Goal: Transaction & Acquisition: Purchase product/service

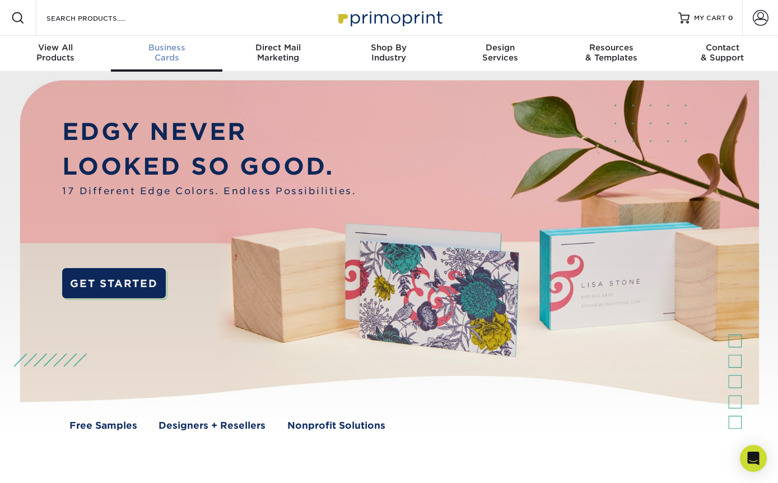
click at [168, 53] on div "Business Cards" at bounding box center [166, 53] width 111 height 20
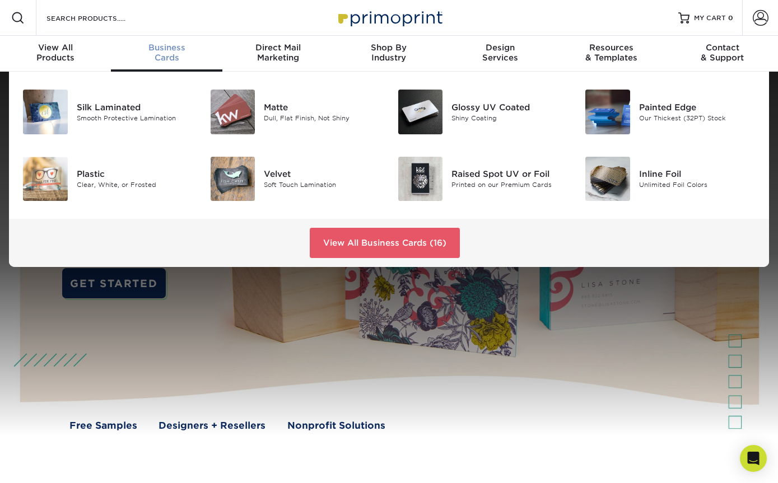
click at [505, 106] on div "Glossy UV Coated" at bounding box center [510, 107] width 117 height 12
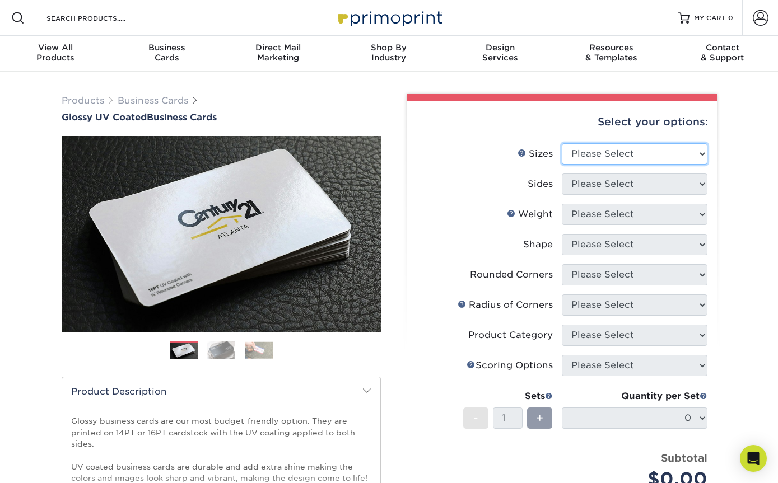
click at [662, 146] on select "Please Select 1.5" x 3.5" - Mini 1.75" x 3.5" - Mini 2" x 2" - Square 2" x 3" -…" at bounding box center [635, 153] width 146 height 21
select select "2.00x2.00"
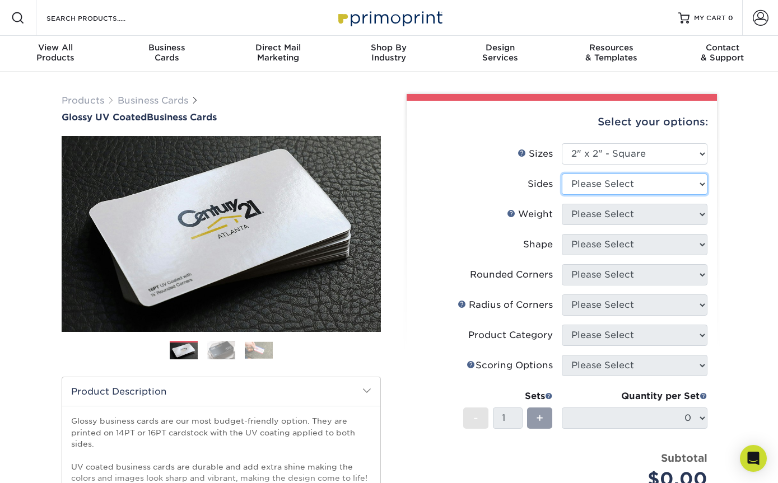
click at [660, 181] on select "Please Select Print Both Sides Print Front Only" at bounding box center [635, 184] width 146 height 21
select select "13abbda7-1d64-4f25-8bb2-c179b224825d"
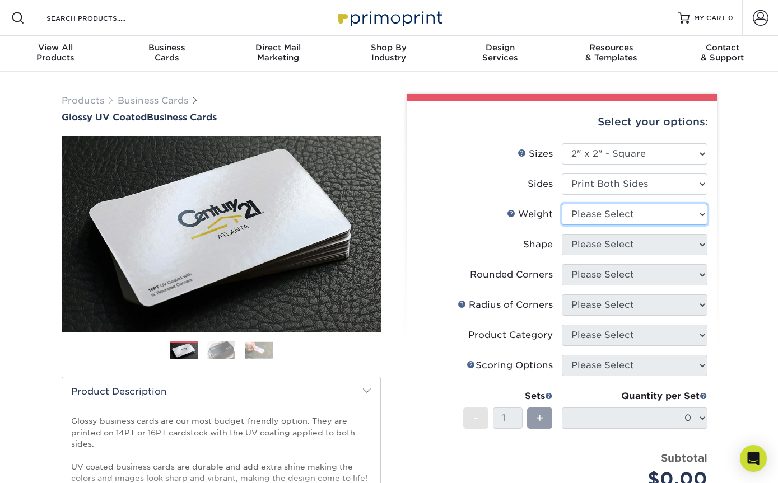
click at [660, 208] on select "Please Select 14PT 16PT" at bounding box center [635, 214] width 146 height 21
select select "14PT"
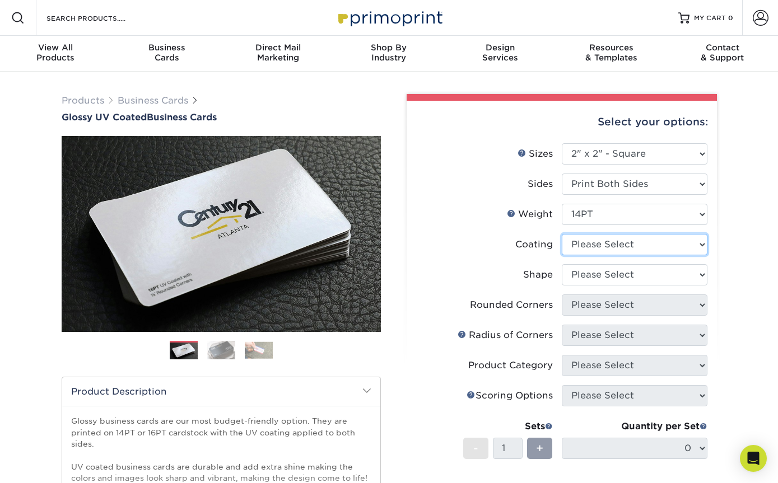
click at [659, 244] on select at bounding box center [635, 244] width 146 height 21
select select "1e8116af-acfc-44b1-83dc-8181aa338834"
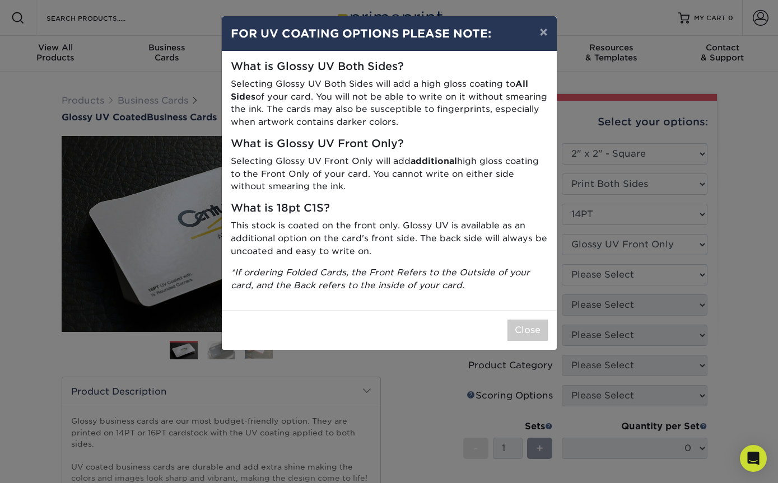
click at [546, 32] on button "×" at bounding box center [544, 31] width 26 height 31
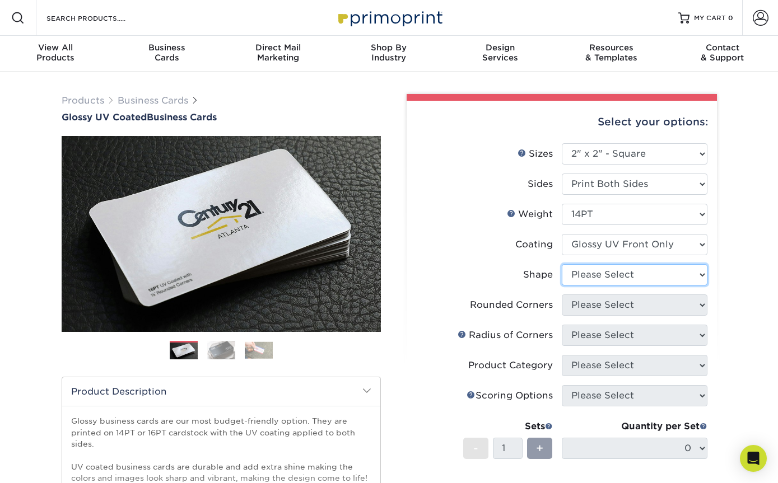
click at [628, 276] on select "Please Select Standard" at bounding box center [635, 274] width 146 height 21
select select "standard"
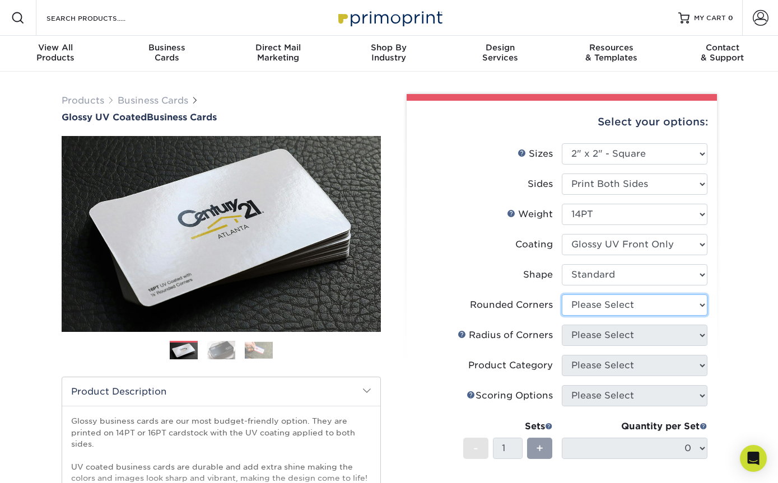
click at [655, 303] on select "Please Select Yes - Round 2 Corners Yes - Round 4 Corners No" at bounding box center [635, 305] width 146 height 21
select select "0"
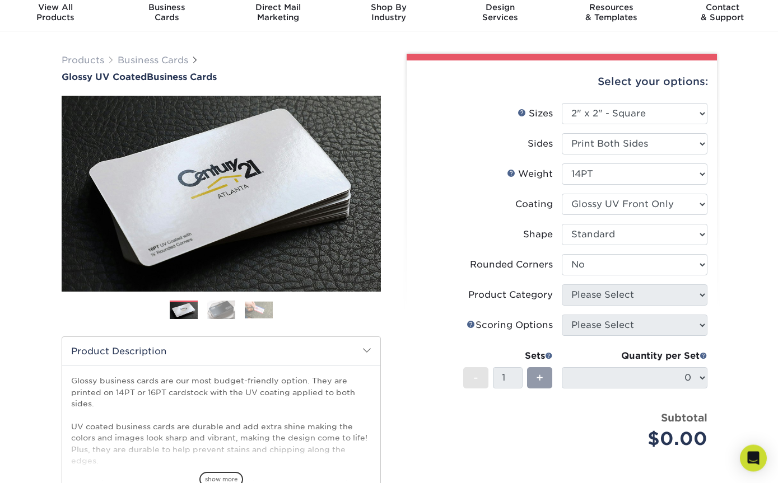
scroll to position [38, 0]
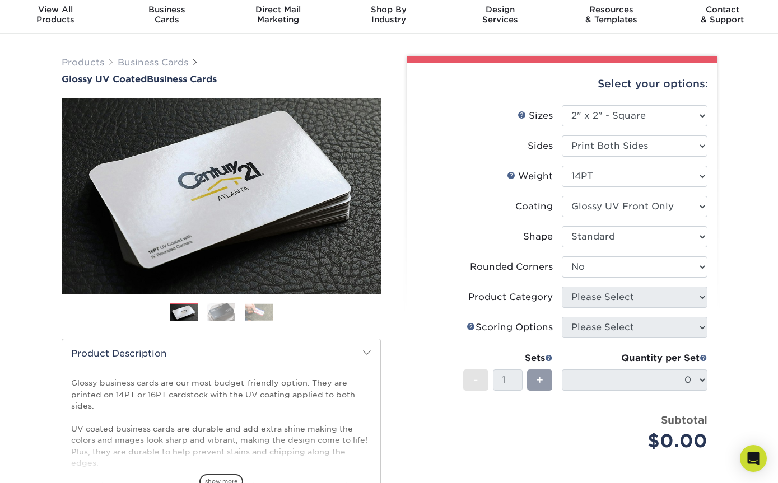
click at [538, 380] on span "+" at bounding box center [539, 380] width 7 height 17
click at [543, 383] on span "+" at bounding box center [539, 380] width 7 height 17
click at [644, 276] on select "Please Select Yes - Round 2 Corners Yes - Round 4 Corners No" at bounding box center [635, 267] width 146 height 21
click at [700, 268] on select "Please Select Yes - Round 2 Corners Yes - Round 4 Corners No" at bounding box center [635, 267] width 146 height 21
click at [676, 234] on select "Please Select Standard" at bounding box center [635, 236] width 146 height 21
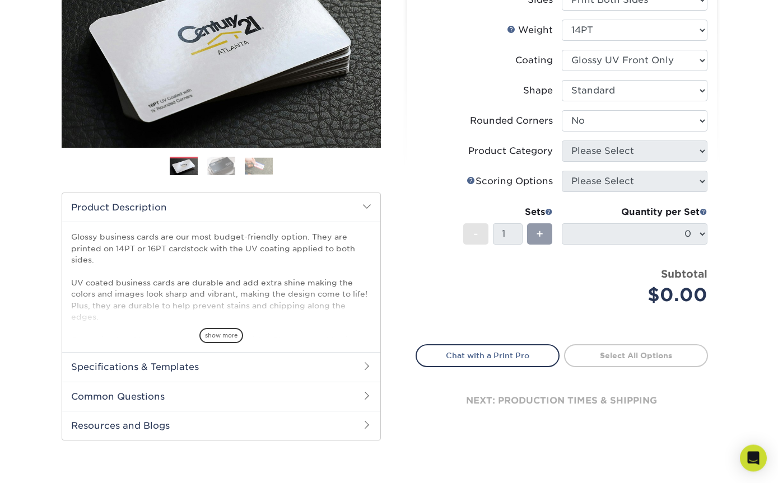
scroll to position [0, 0]
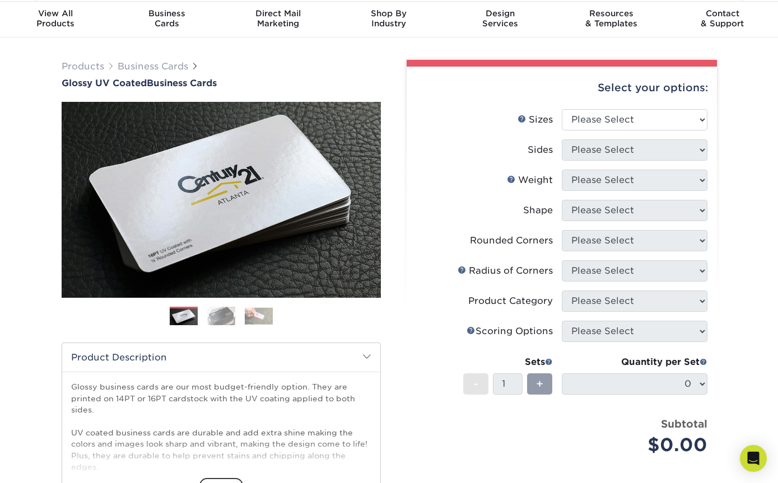
scroll to position [35, 0]
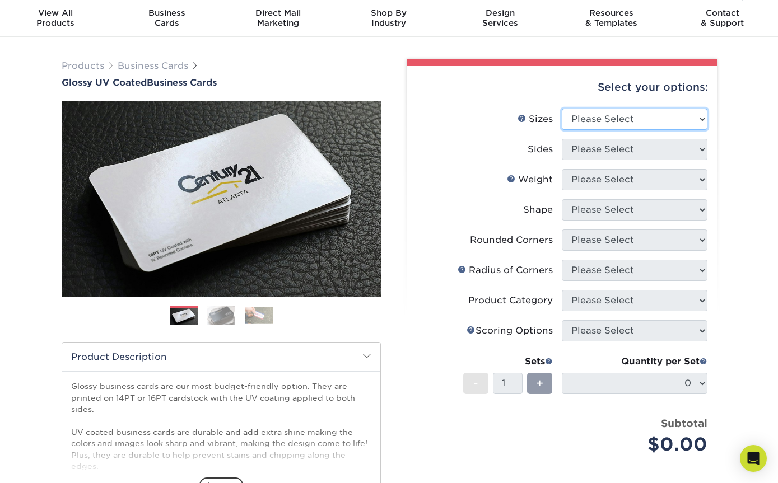
click at [651, 119] on select "Please Select 1.5" x 3.5" - Mini 1.75" x 3.5" - Mini 2" x 2" - Square 2" x 3" -…" at bounding box center [635, 119] width 146 height 21
select select "2.00x2.00"
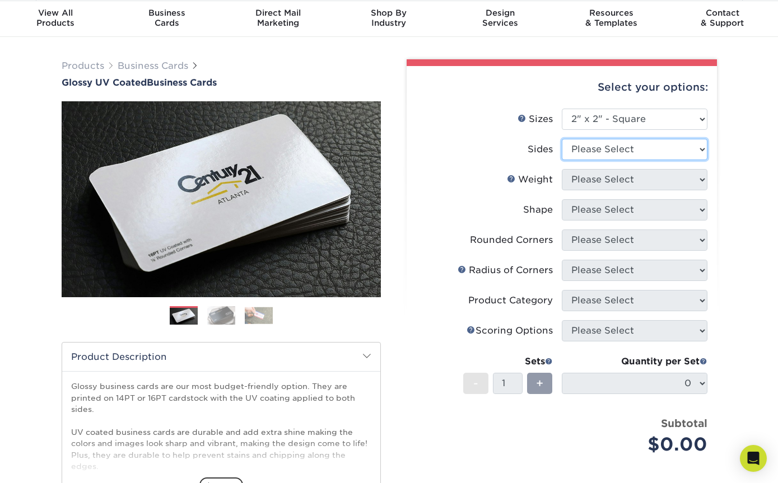
click at [672, 147] on select "Please Select Print Both Sides Print Front Only" at bounding box center [635, 149] width 146 height 21
select select "13abbda7-1d64-4f25-8bb2-c179b224825d"
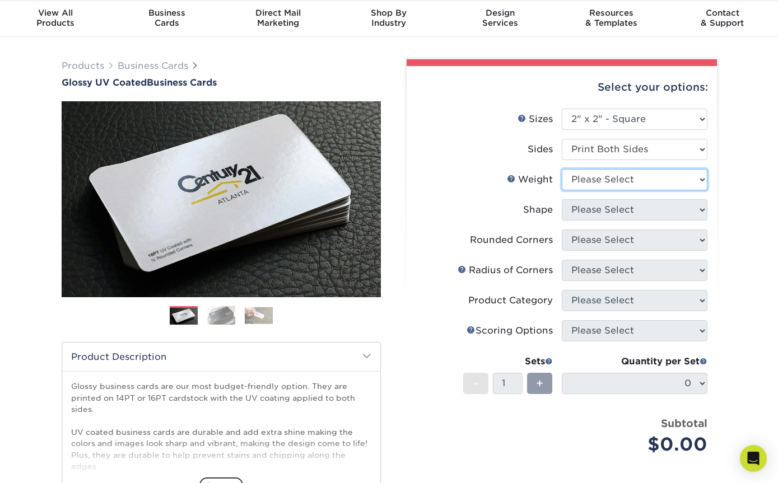
click at [659, 178] on select "Please Select 14PT 16PT" at bounding box center [635, 179] width 146 height 21
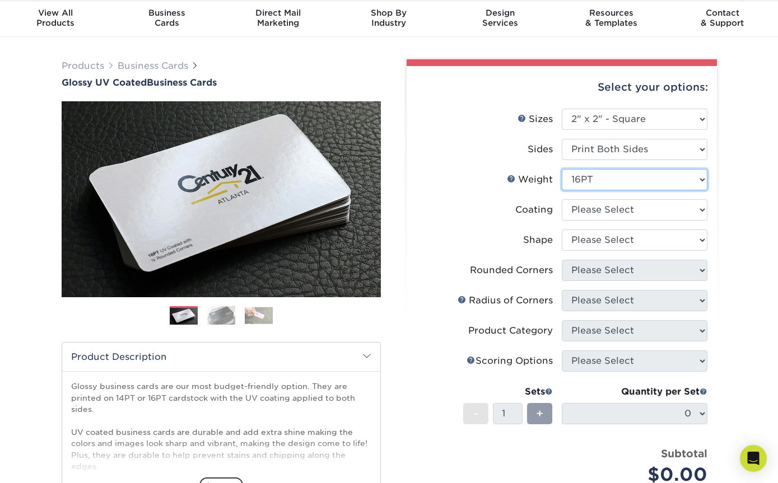
click at [654, 183] on select "Please Select 14PT 16PT" at bounding box center [635, 179] width 146 height 21
select select "14PT"
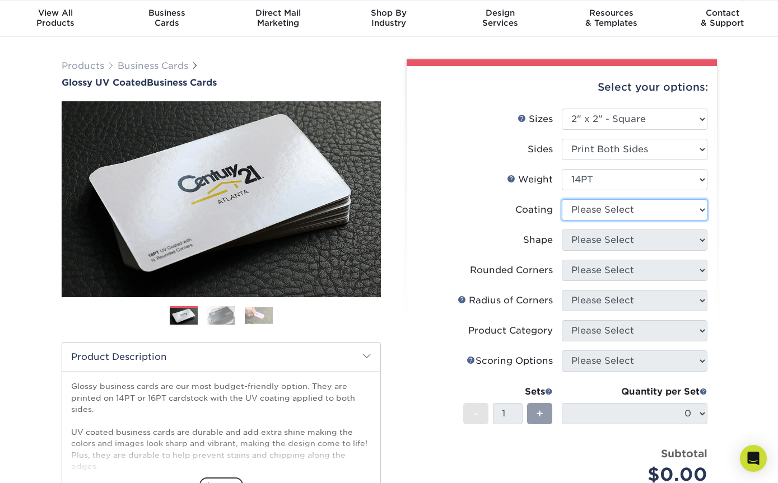
click at [655, 212] on select at bounding box center [635, 209] width 146 height 21
select select "1e8116af-acfc-44b1-83dc-8181aa338834"
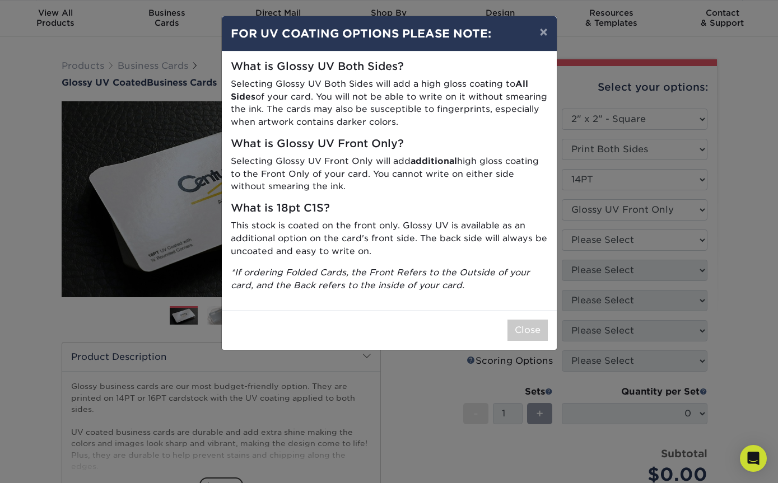
click at [534, 31] on button "×" at bounding box center [544, 31] width 26 height 31
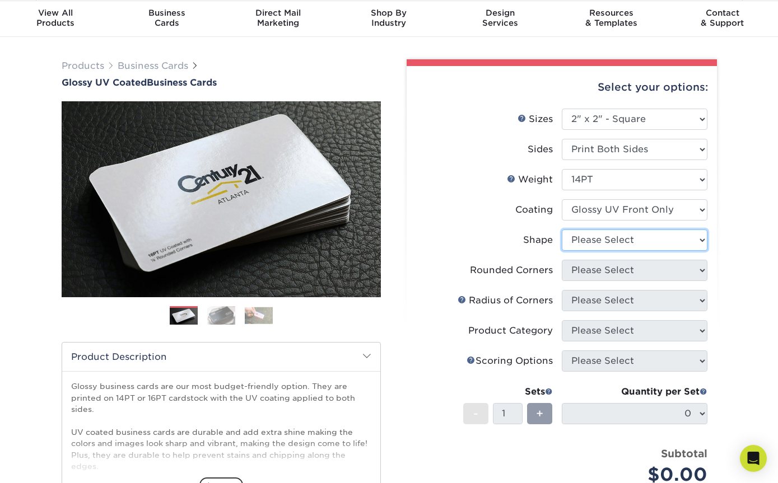
click at [641, 241] on select "Please Select Standard" at bounding box center [635, 240] width 146 height 21
select select "standard"
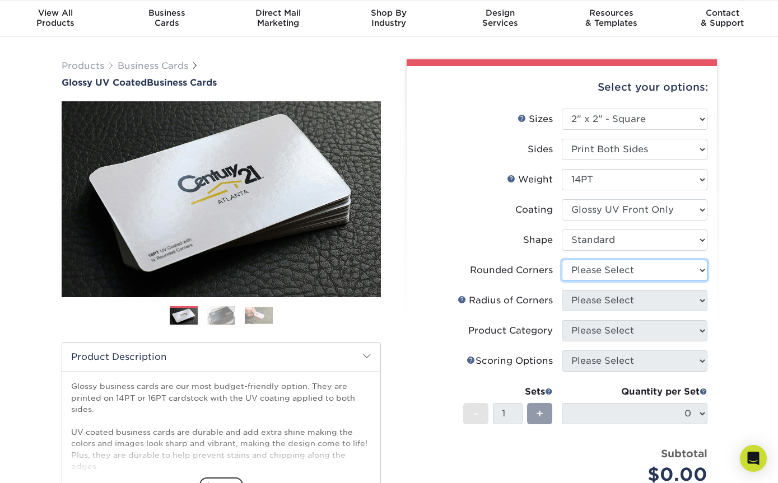
click at [636, 271] on select "Please Select Yes - Round 2 Corners Yes - Round 4 Corners No" at bounding box center [635, 270] width 146 height 21
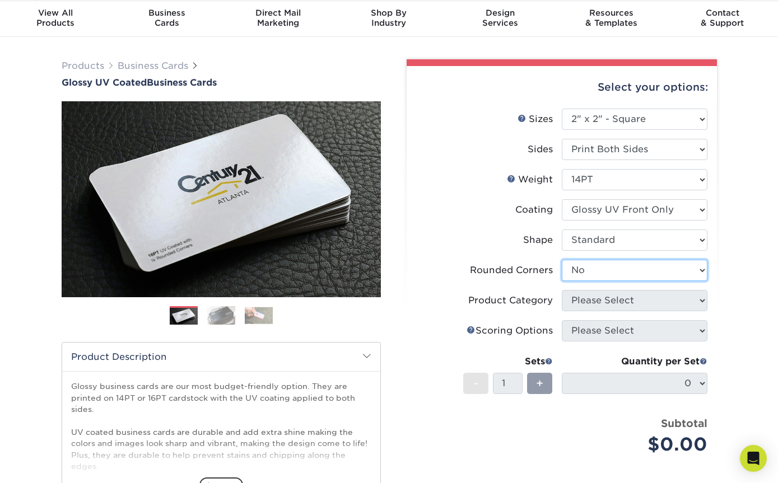
click at [682, 275] on select "Please Select Yes - Round 2 Corners Yes - Round 4 Corners No" at bounding box center [635, 270] width 146 height 21
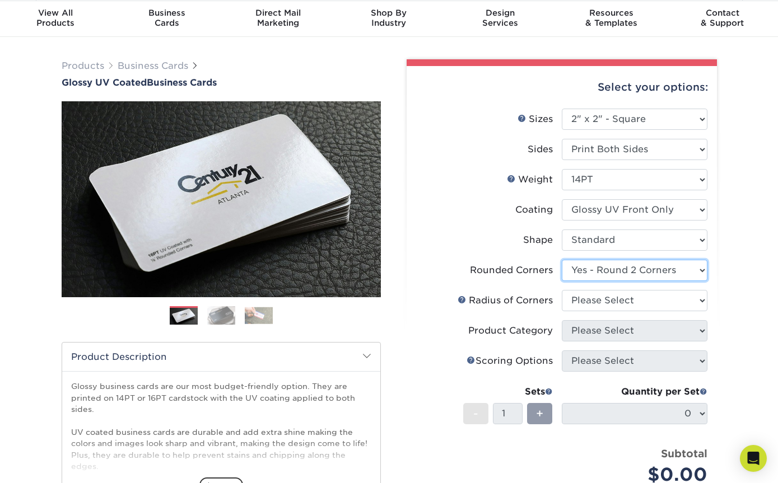
click at [668, 273] on select "Please Select Yes - Round 2 Corners Yes - Round 4 Corners No" at bounding box center [635, 270] width 146 height 21
click at [650, 271] on select "Please Select Yes - Round 2 Corners Yes - Round 4 Corners No" at bounding box center [635, 270] width 146 height 21
select select "0"
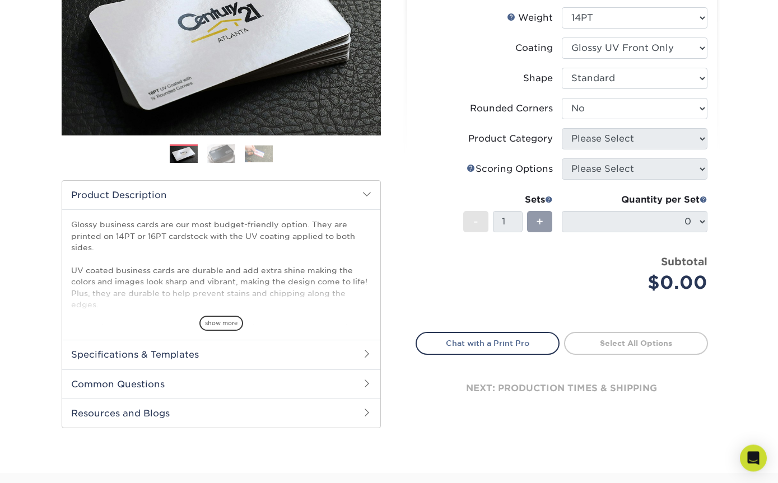
scroll to position [197, 0]
click at [641, 342] on link "Select All Options" at bounding box center [636, 343] width 144 height 22
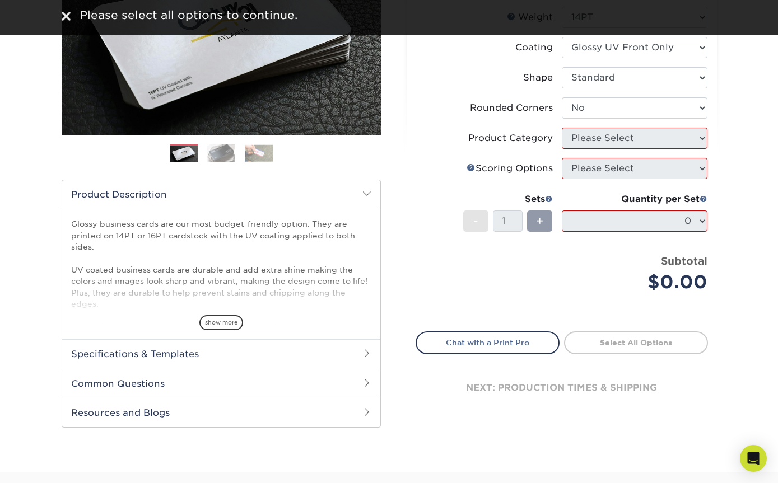
click at [649, 332] on link "Select All Options" at bounding box center [636, 343] width 144 height 22
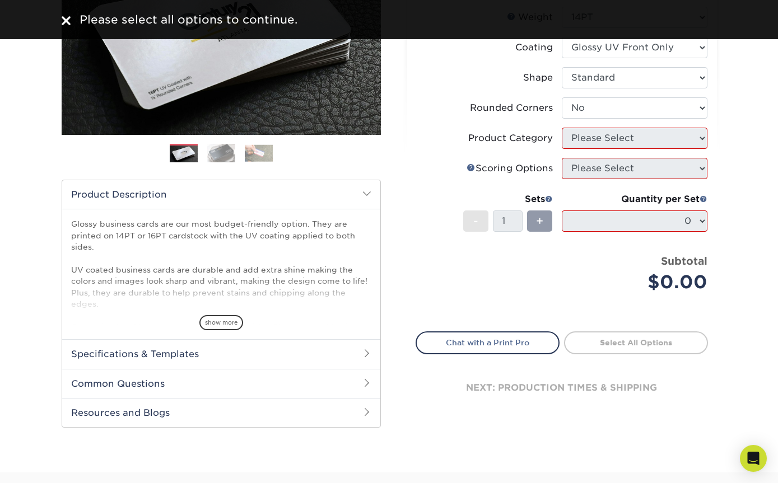
click at [648, 334] on link "Select All Options" at bounding box center [636, 343] width 144 height 22
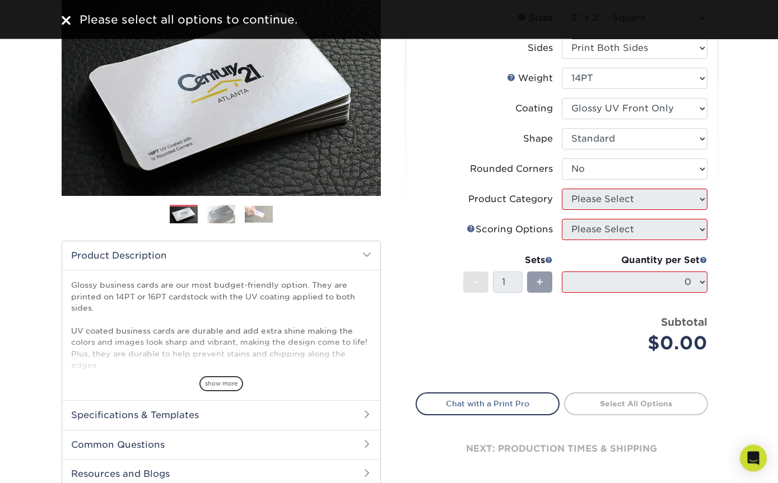
scroll to position [132, 0]
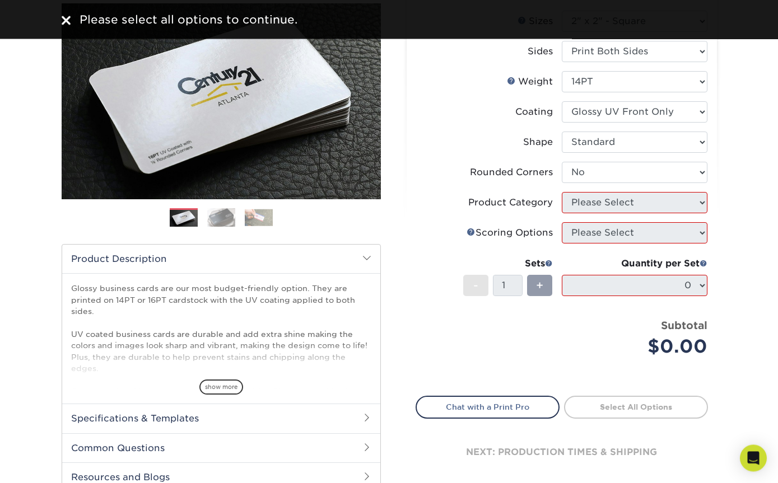
click at [607, 214] on li "Product Category Please Select" at bounding box center [561, 208] width 291 height 30
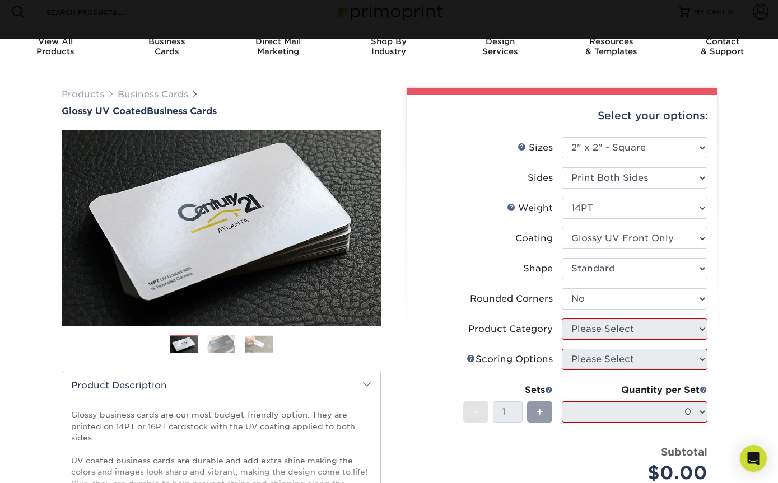
scroll to position [0, 0]
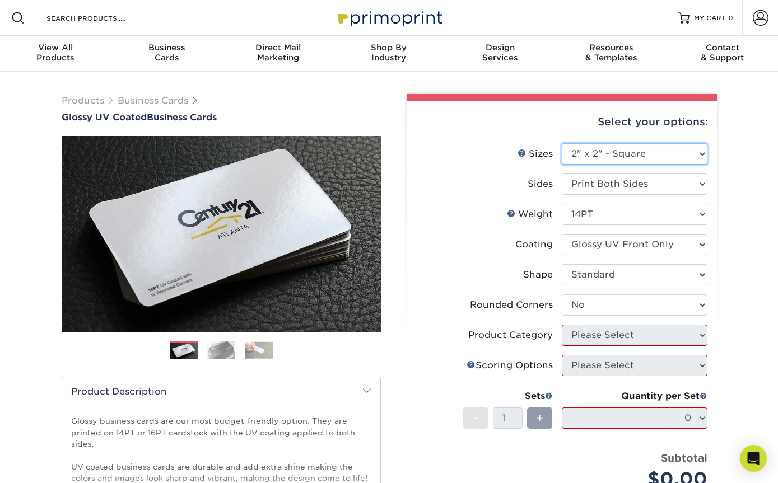
click at [666, 153] on select "Please Select 1.5" x 3.5" - Mini 1.75" x 3.5" - Mini 2" x 2" - Square 2" x 3" -…" at bounding box center [635, 153] width 146 height 21
select select "2.00x3.50"
select select "-1"
